Goal: Task Accomplishment & Management: Use online tool/utility

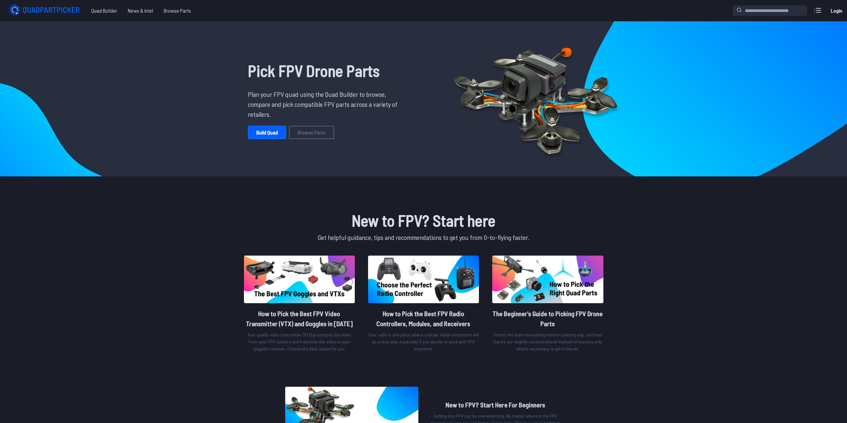
click at [265, 133] on link "Build Quad" at bounding box center [267, 132] width 38 height 13
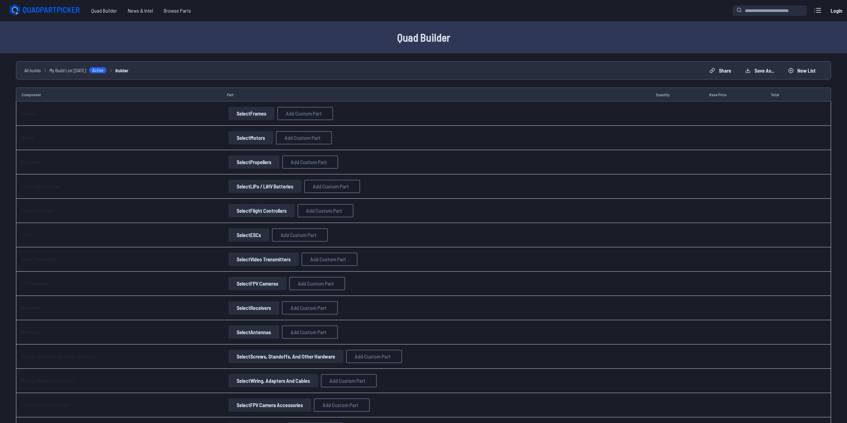
click at [242, 112] on button "Select Frames" at bounding box center [251, 113] width 46 height 13
